Goal: Information Seeking & Learning: Learn about a topic

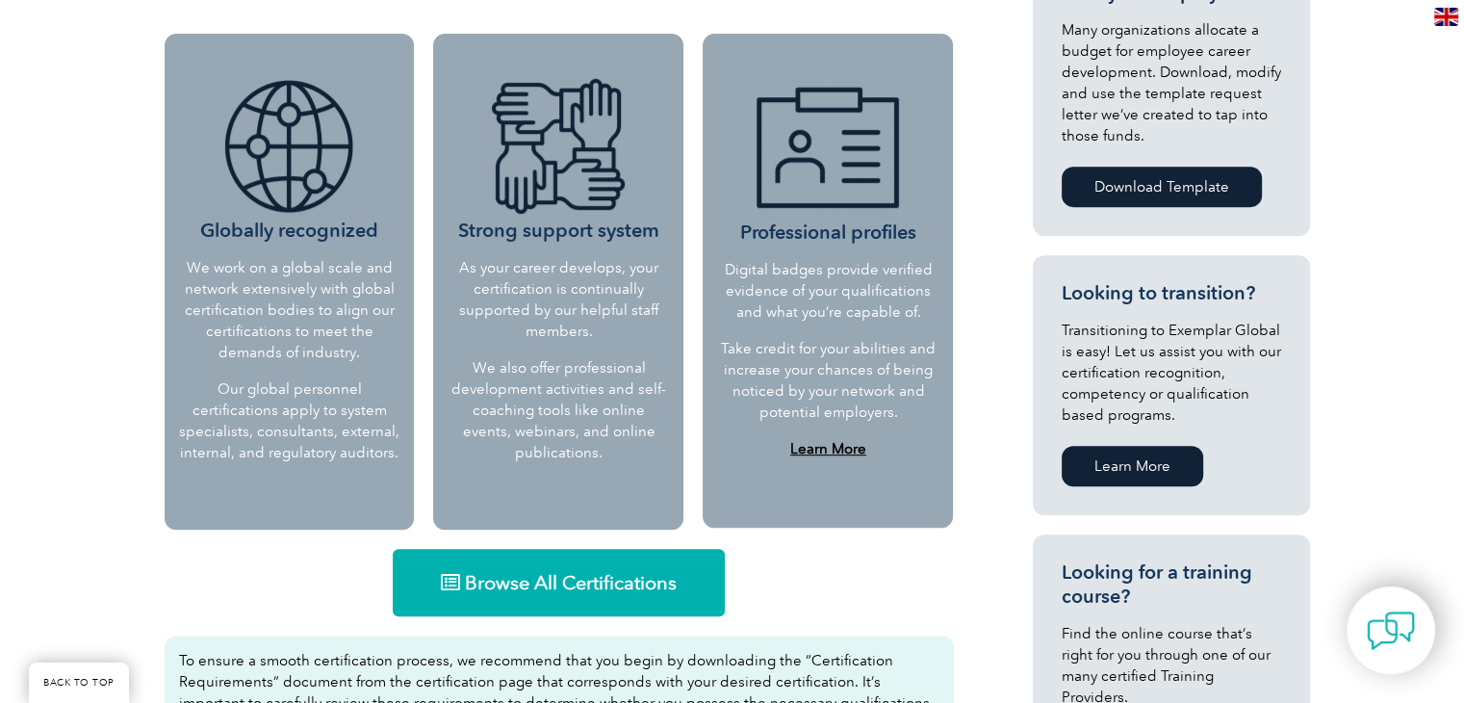
scroll to position [804, 0]
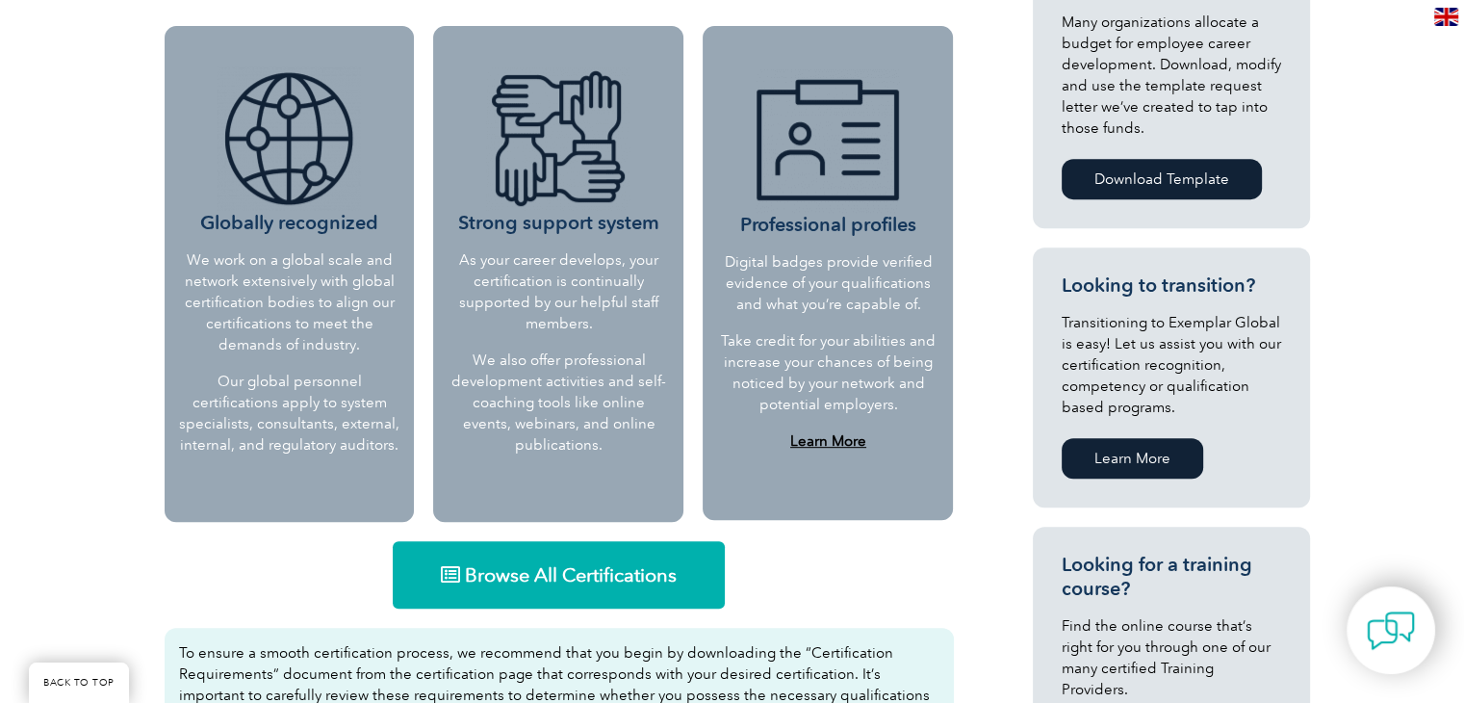
click at [571, 571] on span "Browse All Certifications" at bounding box center [571, 574] width 212 height 19
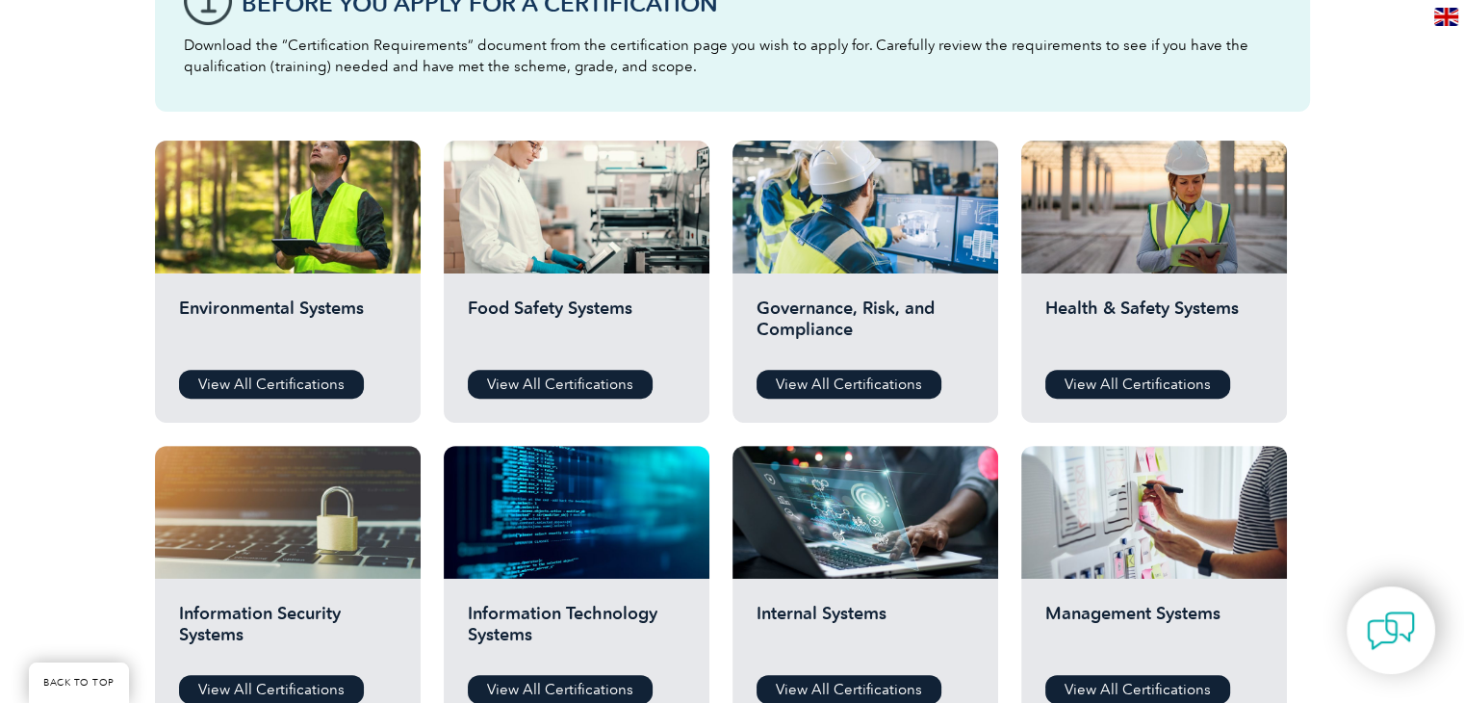
scroll to position [634, 0]
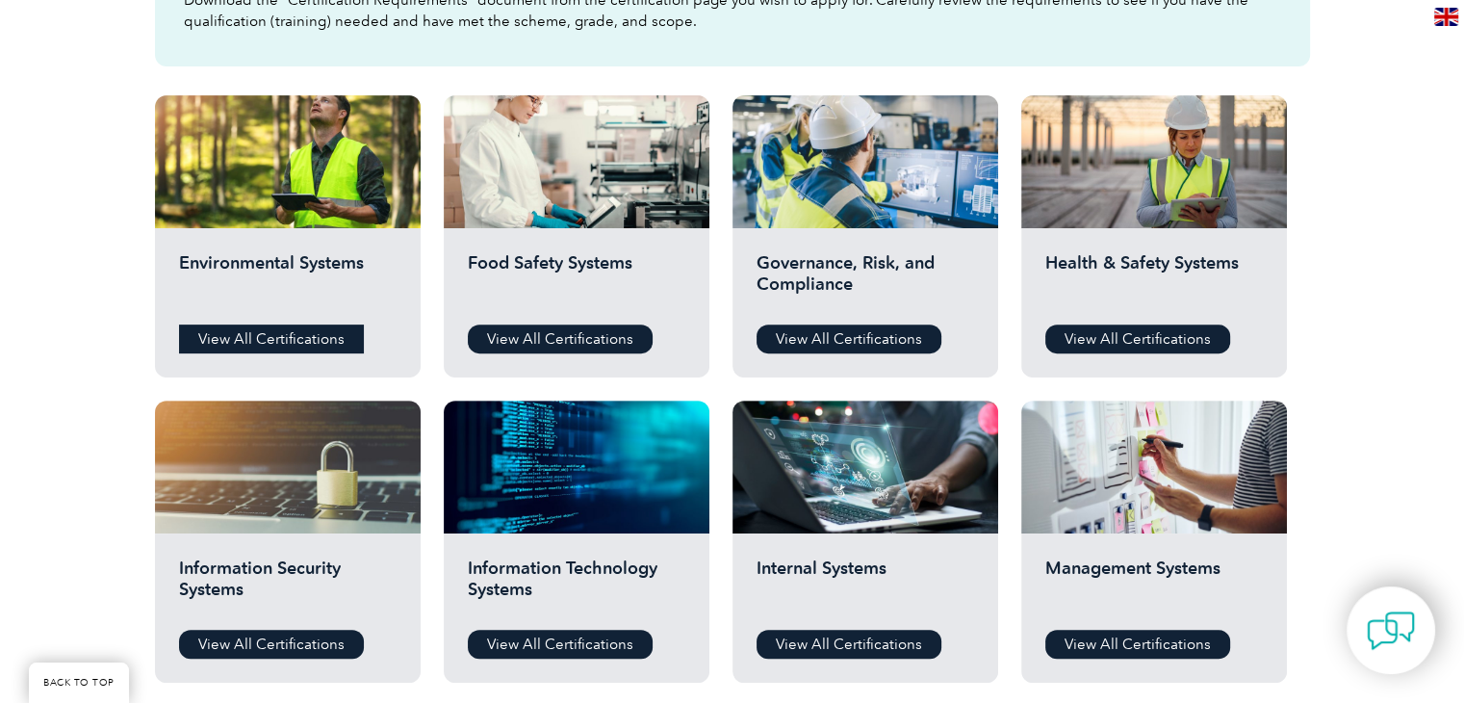
click at [296, 332] on link "View All Certifications" at bounding box center [271, 338] width 185 height 29
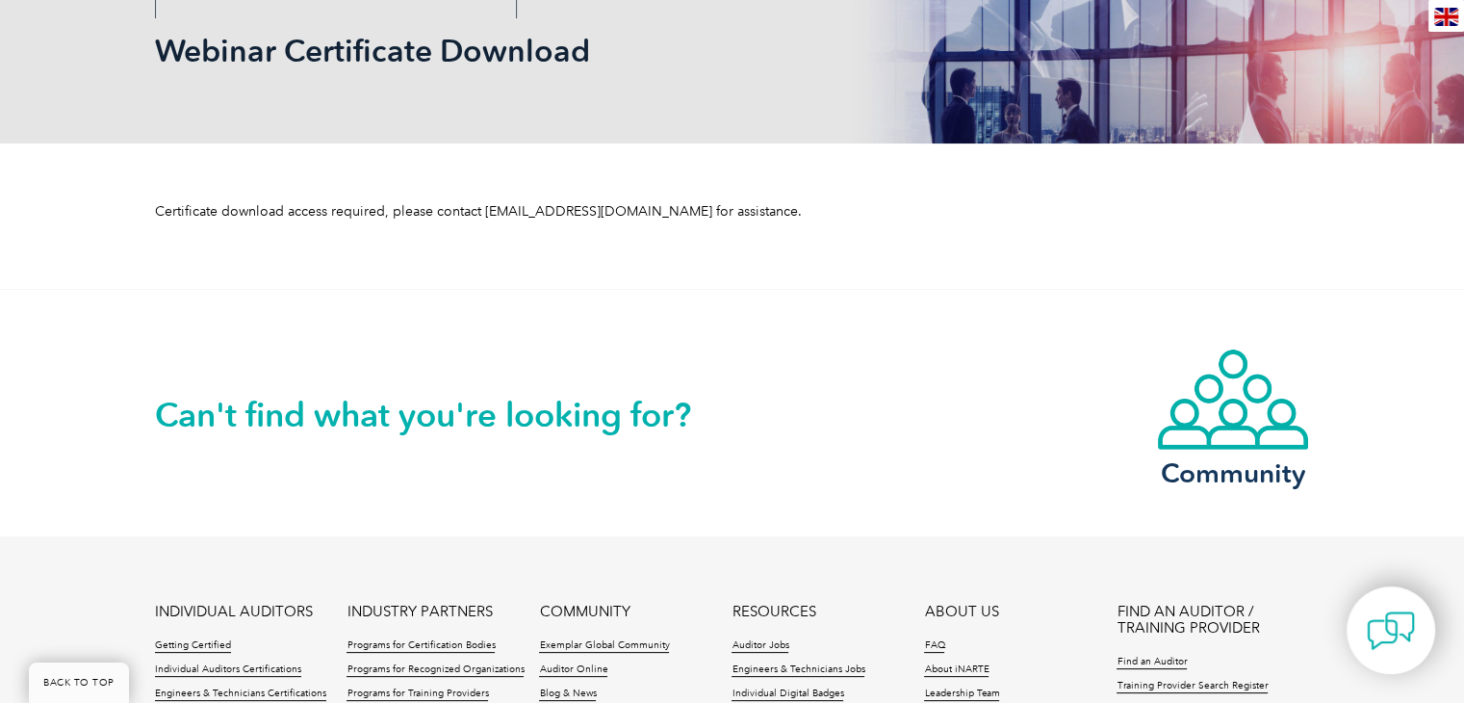
scroll to position [296, 0]
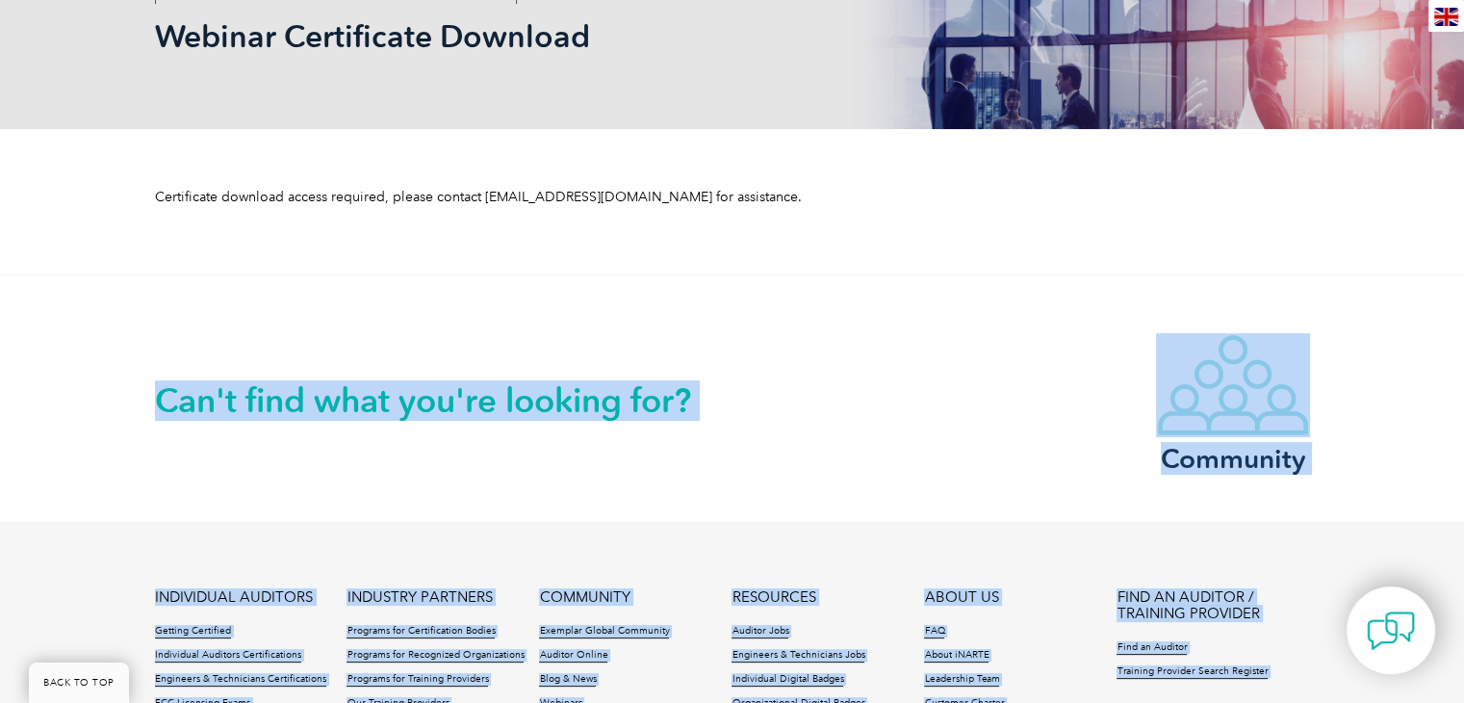
drag, startPoint x: 1455, startPoint y: 311, endPoint x: 1478, endPoint y: 425, distance: 115.7
click at [1463, 425] on html "BACK TO TOP Leading the way to excellence Search Login to the Community ▼ Home …" at bounding box center [732, 375] width 1464 height 1343
